Goal: Task Accomplishment & Management: Manage account settings

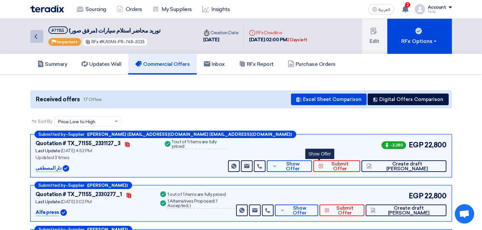
click at [36, 34] on icon "Back" at bounding box center [36, 37] width 8 height 8
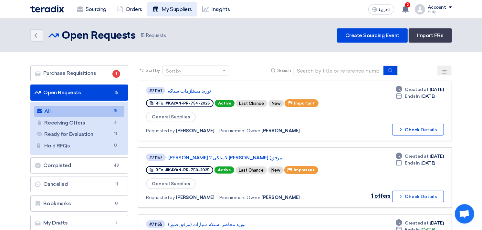
click at [160, 5] on link "My Suppliers" at bounding box center [172, 9] width 50 height 14
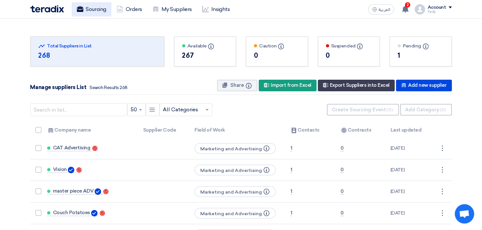
click at [89, 8] on link "Sourcing" at bounding box center [92, 9] width 40 height 14
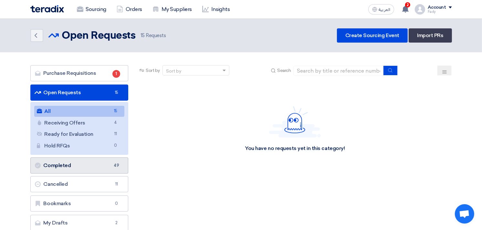
click at [95, 161] on link "Completed Completed 49" at bounding box center [79, 166] width 98 height 16
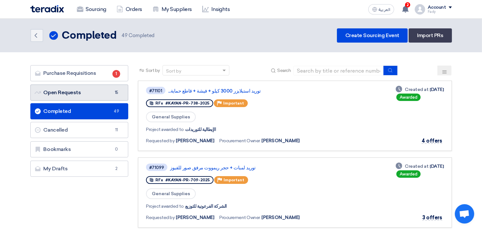
click at [78, 96] on link "Open Requests Open Requests 15" at bounding box center [79, 93] width 98 height 16
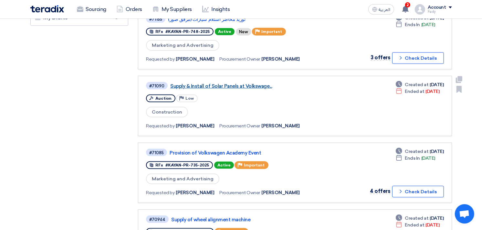
scroll to position [215, 0]
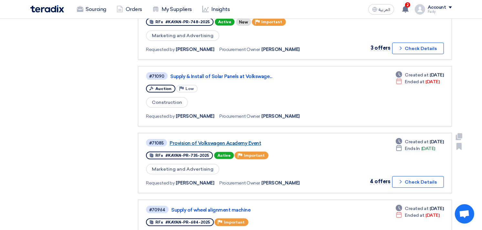
click at [237, 140] on link "Provision of Volkswagen Academy Event" at bounding box center [250, 143] width 161 height 6
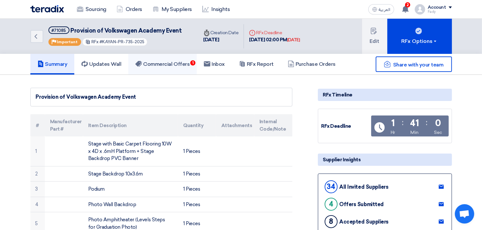
click at [156, 63] on h5 "Commercial Offers 1" at bounding box center [162, 64] width 54 height 6
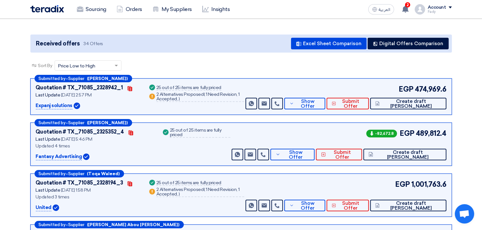
scroll to position [72, 0]
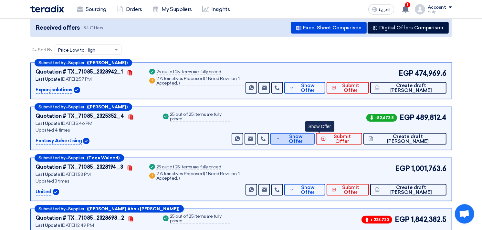
click at [309, 137] on span "Show Offer" at bounding box center [295, 139] width 27 height 10
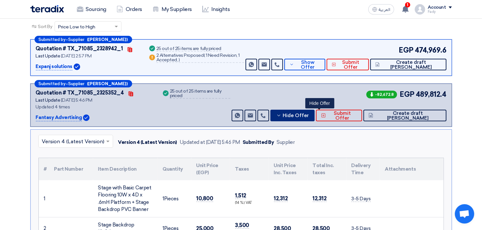
scroll to position [108, 0]
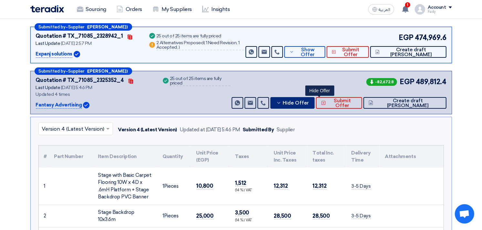
click at [309, 101] on span "Hide Offer" at bounding box center [296, 103] width 26 height 5
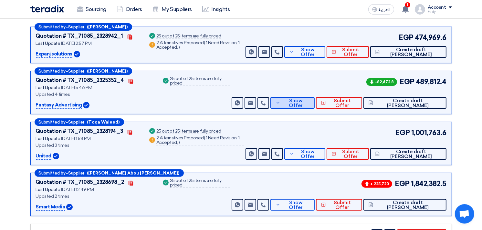
scroll to position [72, 0]
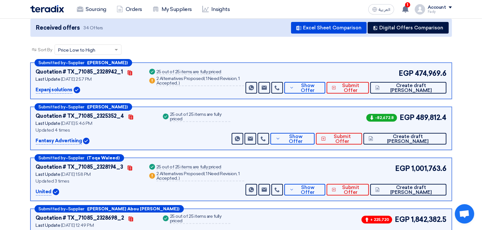
drag, startPoint x: 417, startPoint y: 118, endPoint x: 448, endPoint y: 122, distance: 31.0
click at [448, 122] on div "Submitted by – Supplier ([PERSON_NAME]) Quotation # TX_71085_2325352_4 Contacts…" at bounding box center [240, 128] width 421 height 43
drag, startPoint x: 448, startPoint y: 122, endPoint x: 425, endPoint y: 118, distance: 23.6
click at [418, 118] on span "489,812.4" at bounding box center [431, 117] width 31 height 11
click at [425, 118] on span "489,812.4" at bounding box center [431, 117] width 31 height 11
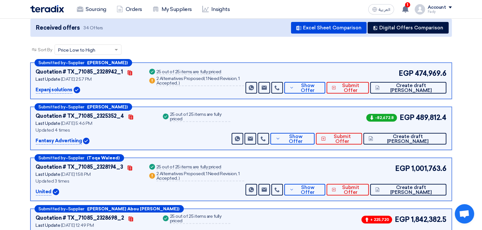
drag, startPoint x: 412, startPoint y: 72, endPoint x: 447, endPoint y: 77, distance: 34.8
click at [447, 77] on div "Submitted by – Supplier ([PERSON_NAME]) Quotation # TX_71085_2328942_1 Contacts…" at bounding box center [240, 81] width 421 height 36
drag, startPoint x: 447, startPoint y: 77, endPoint x: 470, endPoint y: 111, distance: 41.8
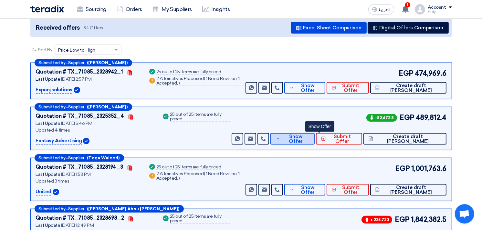
click at [309, 136] on span "Show Offer" at bounding box center [295, 139] width 27 height 10
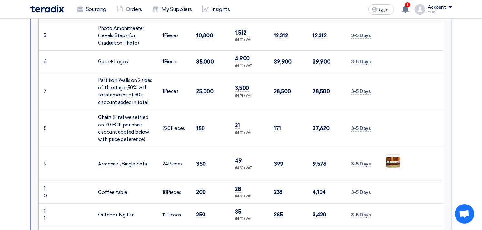
scroll to position [466, 0]
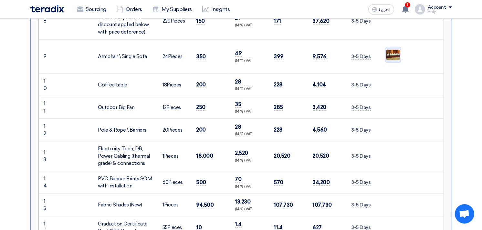
click at [396, 53] on img at bounding box center [392, 55] width 15 height 12
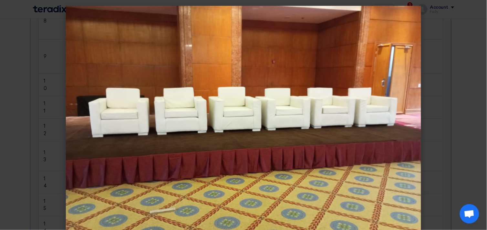
click at [458, 25] on modal-container at bounding box center [243, 115] width 487 height 230
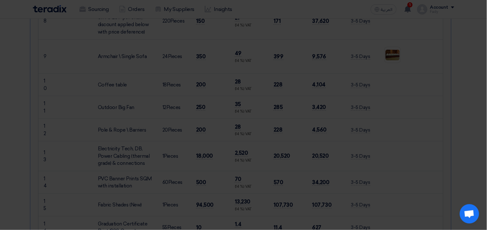
click at [451, 44] on modal-container at bounding box center [243, 115] width 487 height 230
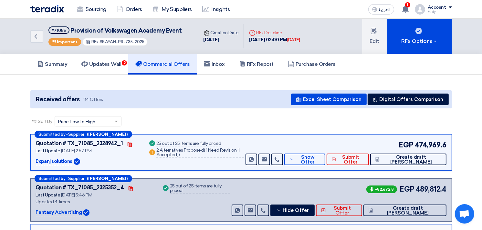
scroll to position [108, 0]
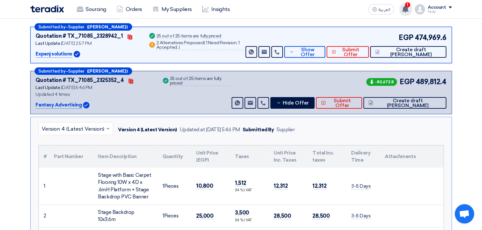
click at [406, 11] on use at bounding box center [405, 8] width 6 height 7
